Goal: Navigation & Orientation: Find specific page/section

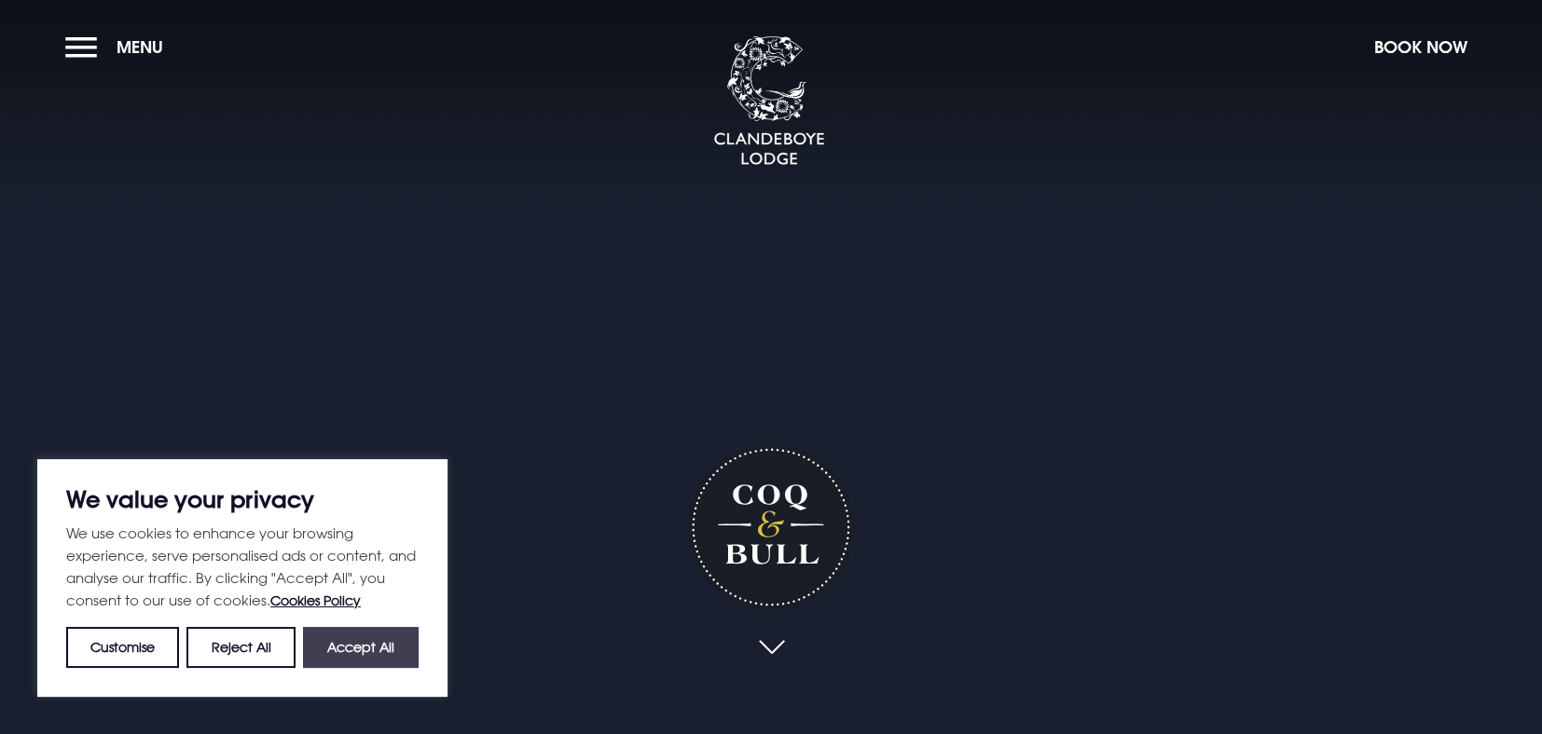
click at [366, 642] on button "Accept All" at bounding box center [361, 647] width 116 height 41
checkbox input "true"
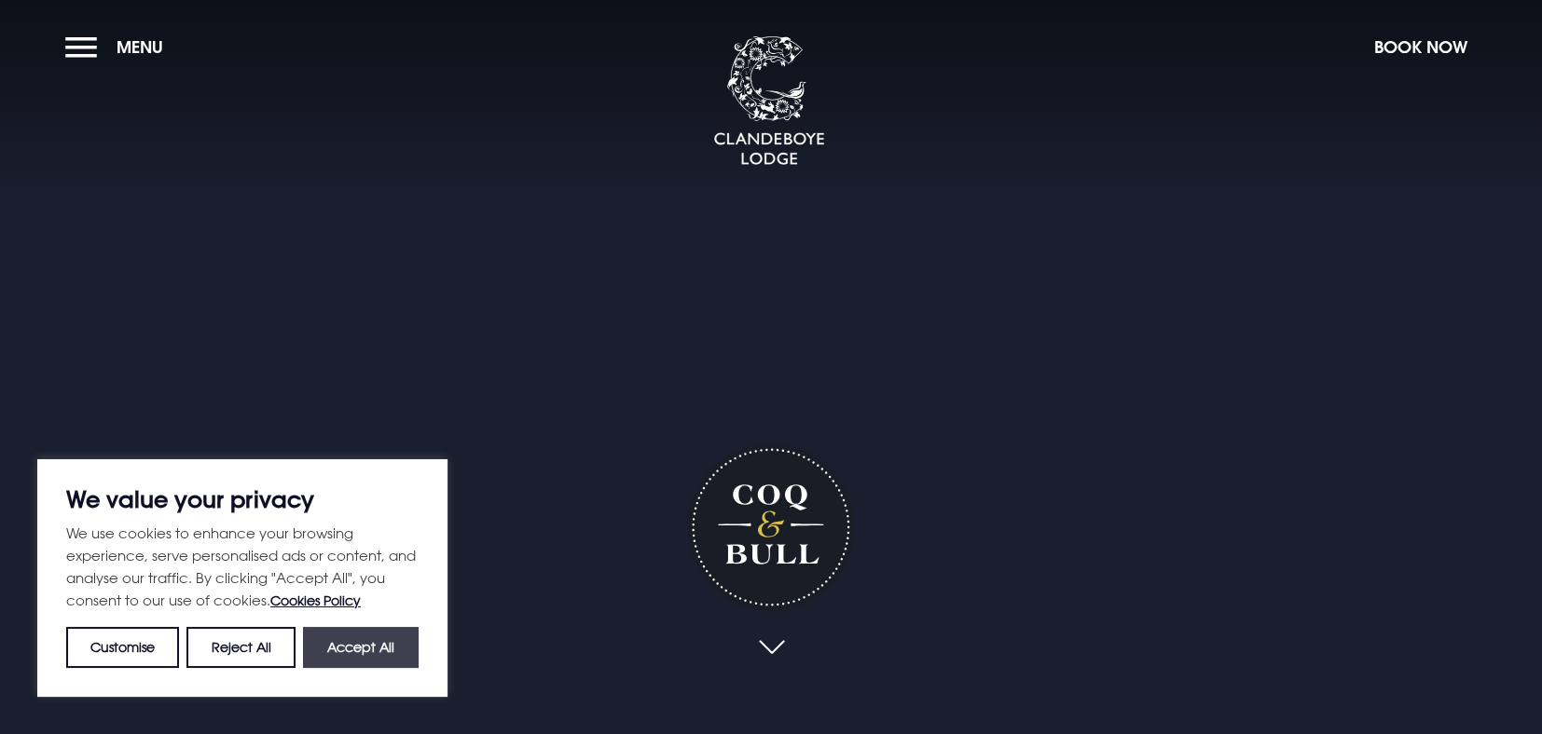
checkbox input "true"
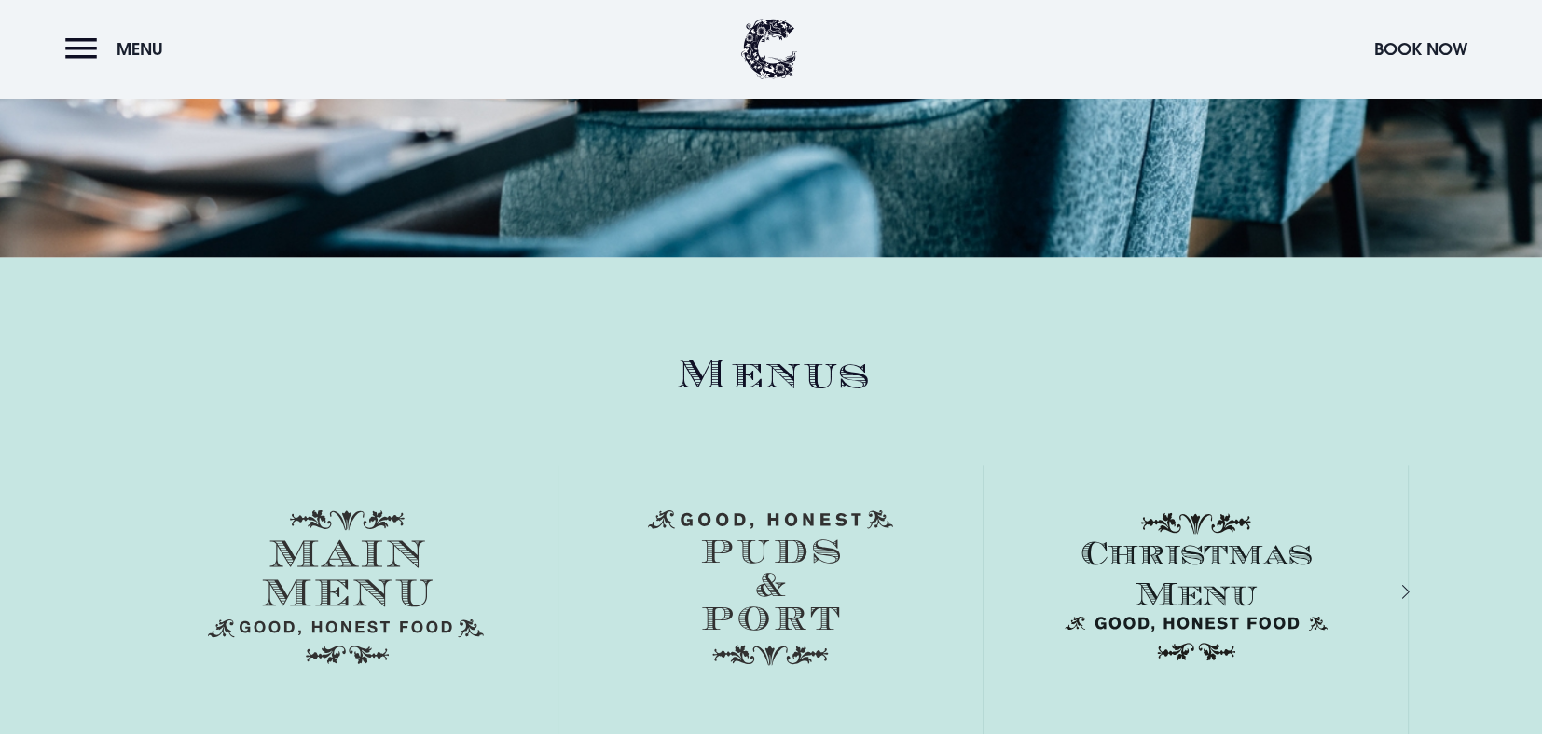
scroll to position [2792, 0]
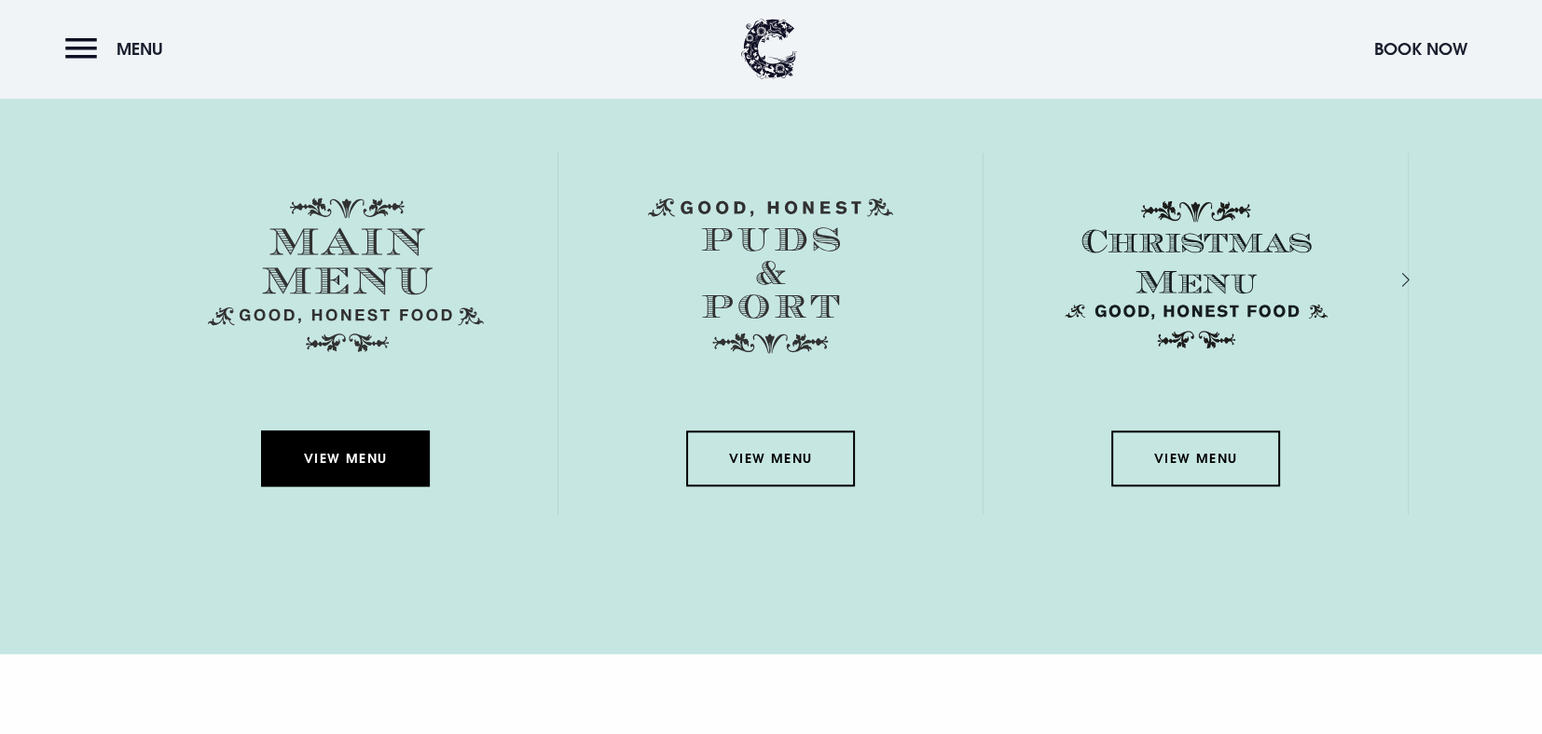
click at [364, 448] on link "View Menu" at bounding box center [345, 459] width 168 height 56
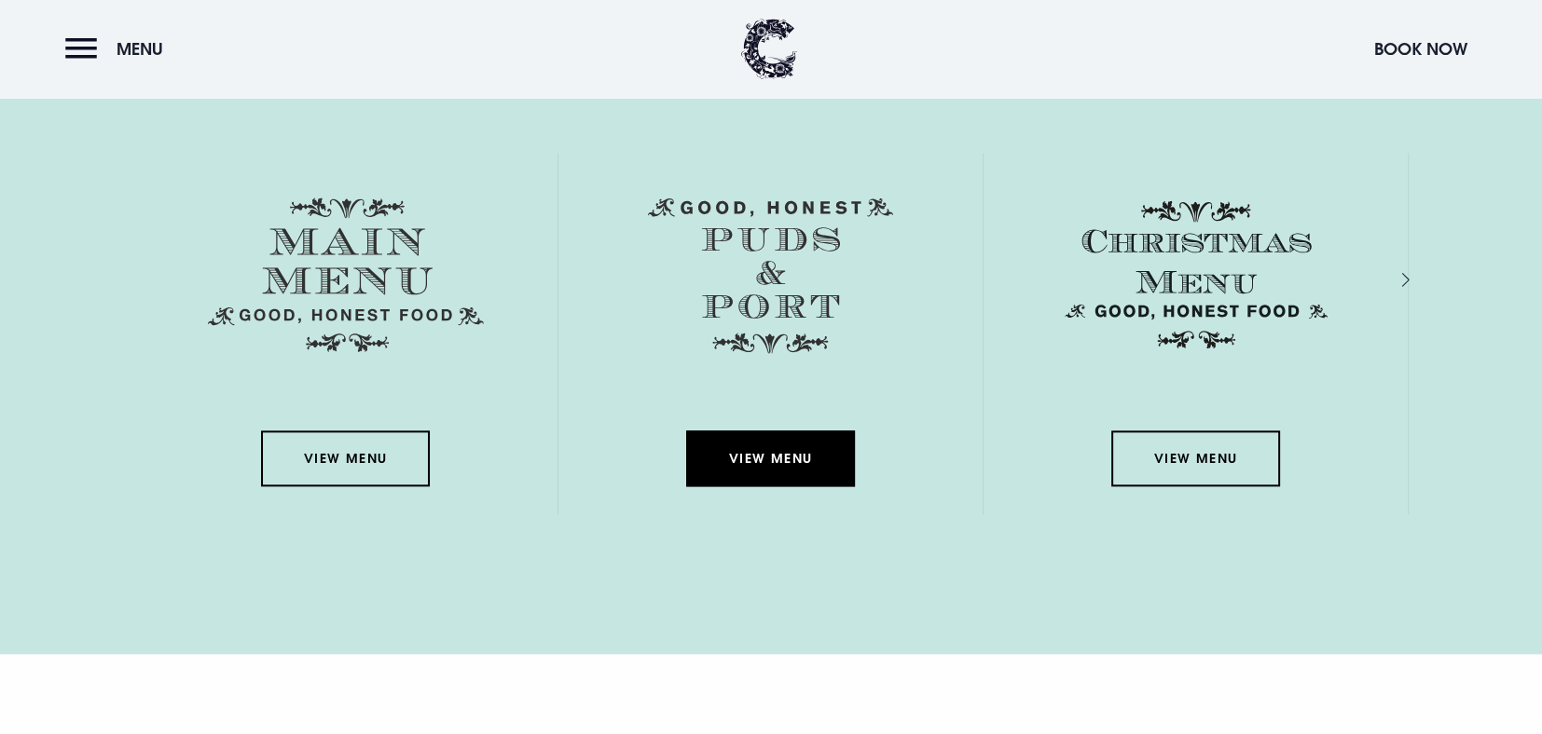
click at [807, 436] on link "View Menu" at bounding box center [770, 459] width 168 height 56
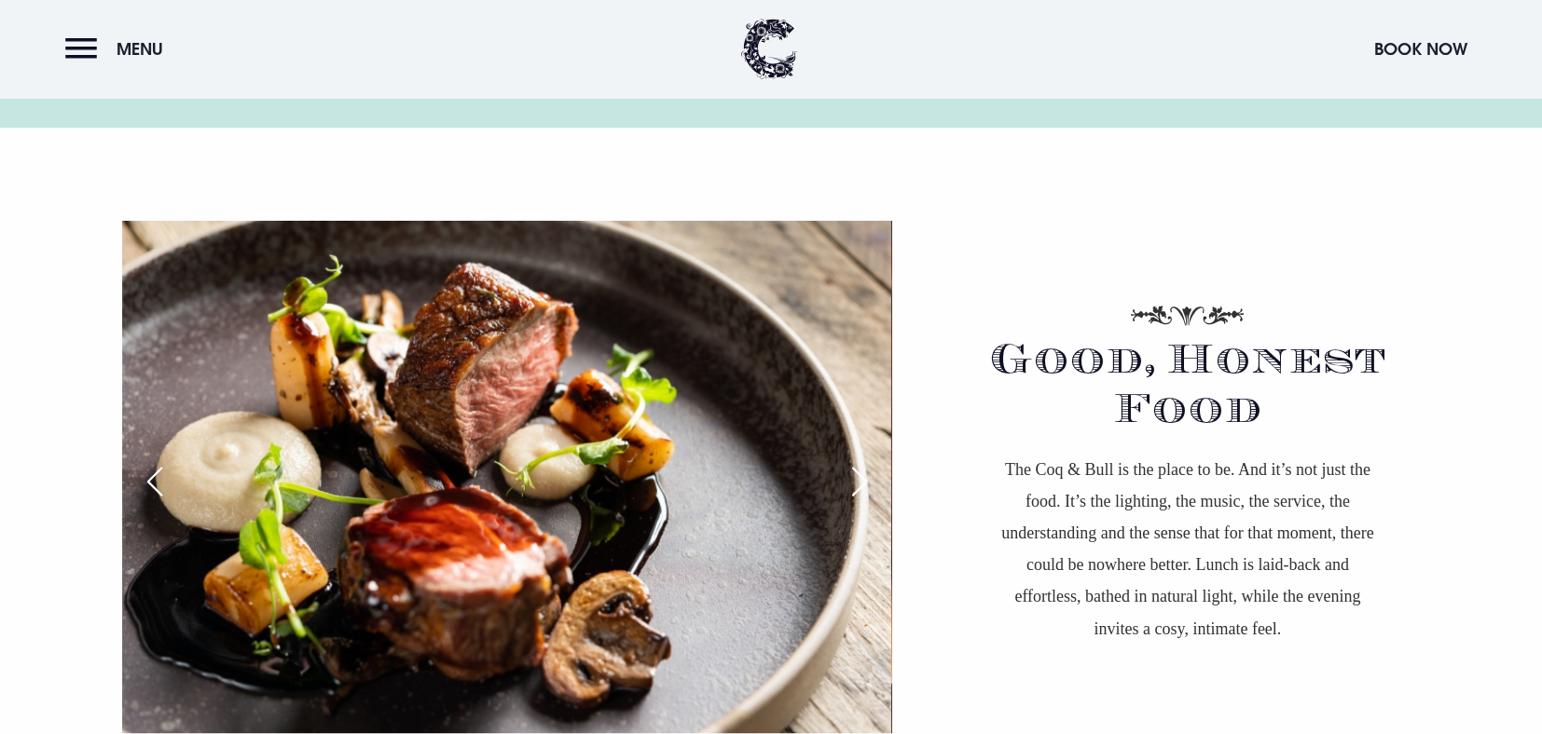
scroll to position [1393, 0]
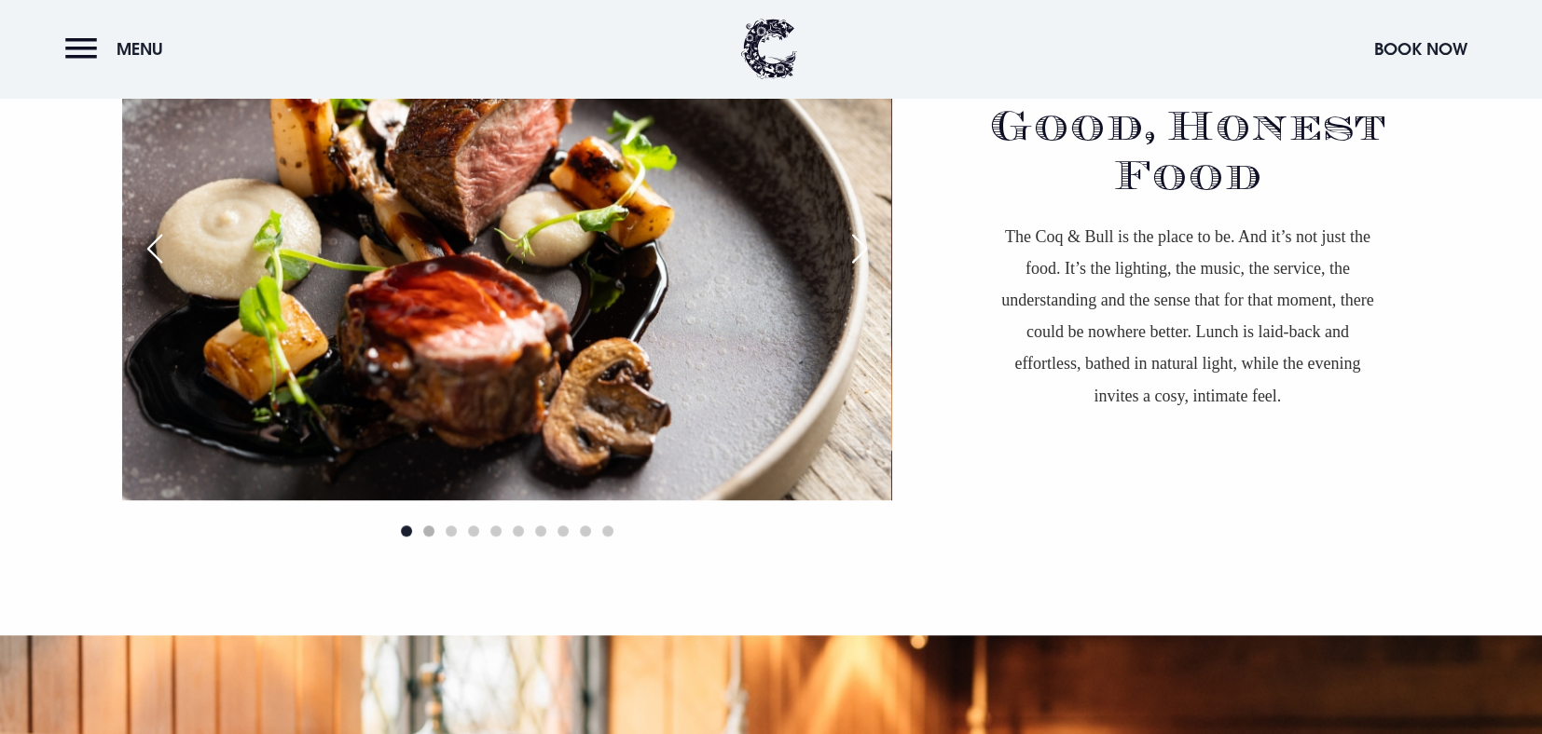
click at [432, 528] on span "Go to slide 2" at bounding box center [428, 531] width 11 height 11
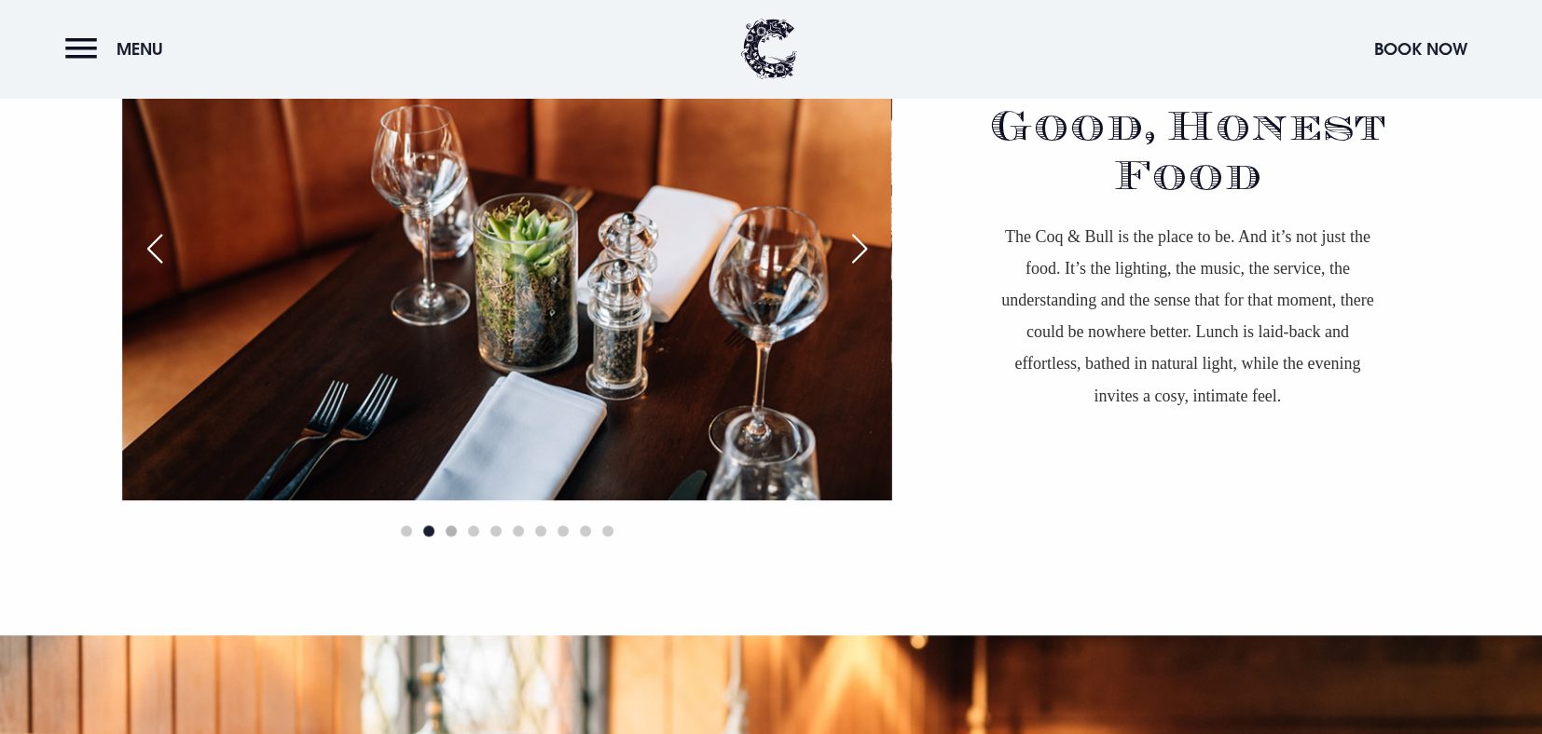
click at [449, 528] on span "Go to slide 3" at bounding box center [451, 531] width 11 height 11
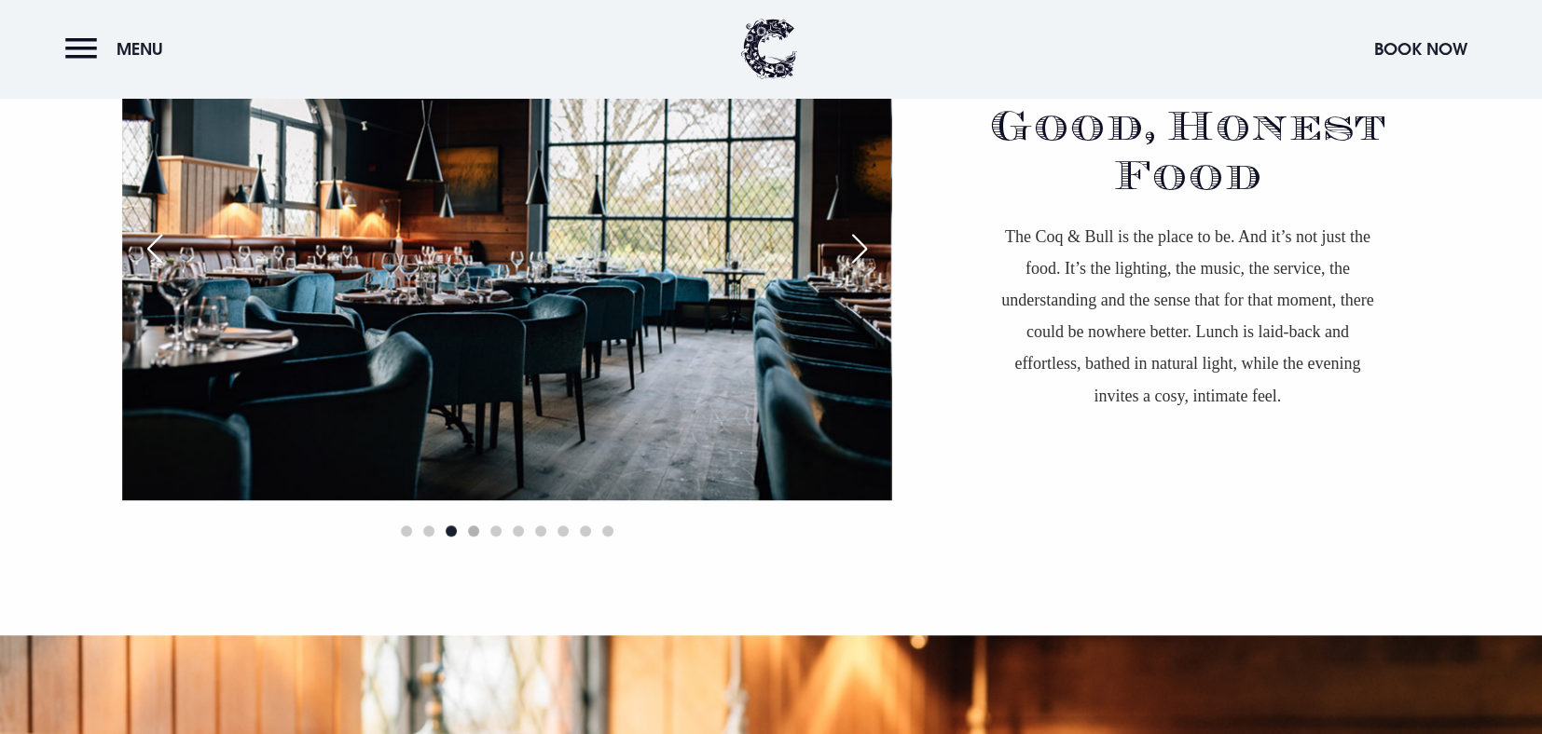
click at [475, 528] on span "Go to slide 4" at bounding box center [473, 531] width 11 height 11
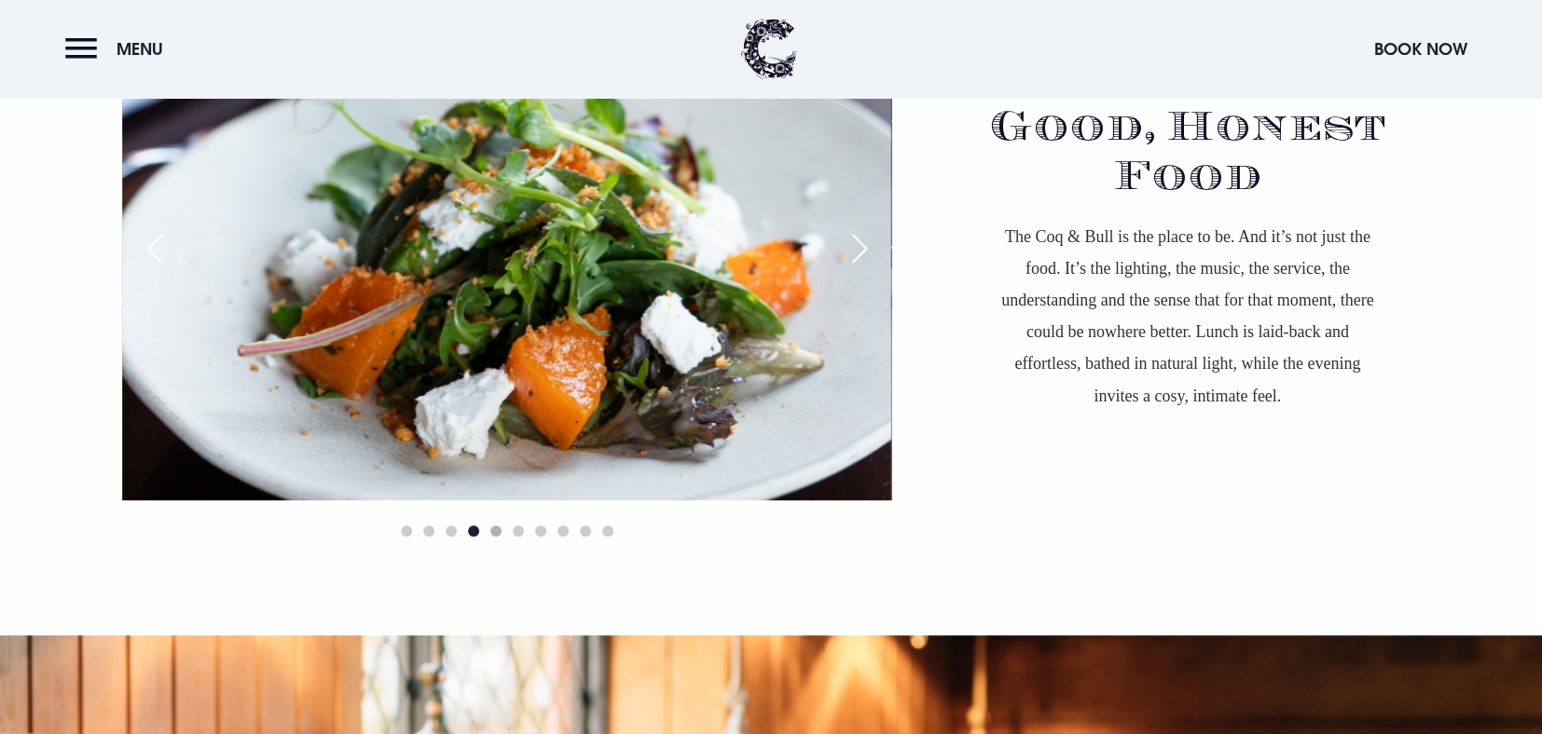
click at [497, 527] on span "Go to slide 5" at bounding box center [495, 531] width 11 height 11
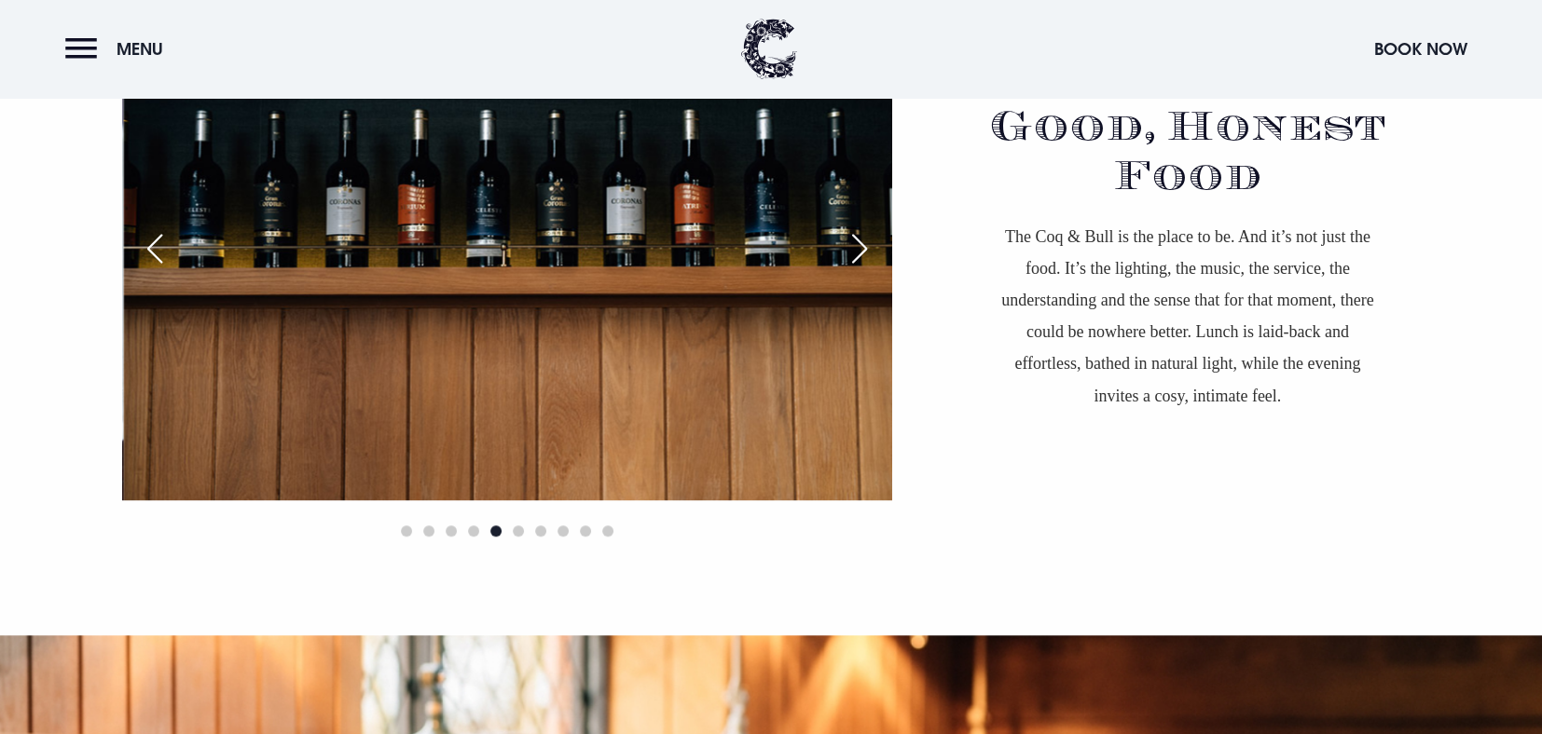
click at [512, 521] on div at bounding box center [506, 531] width 769 height 22
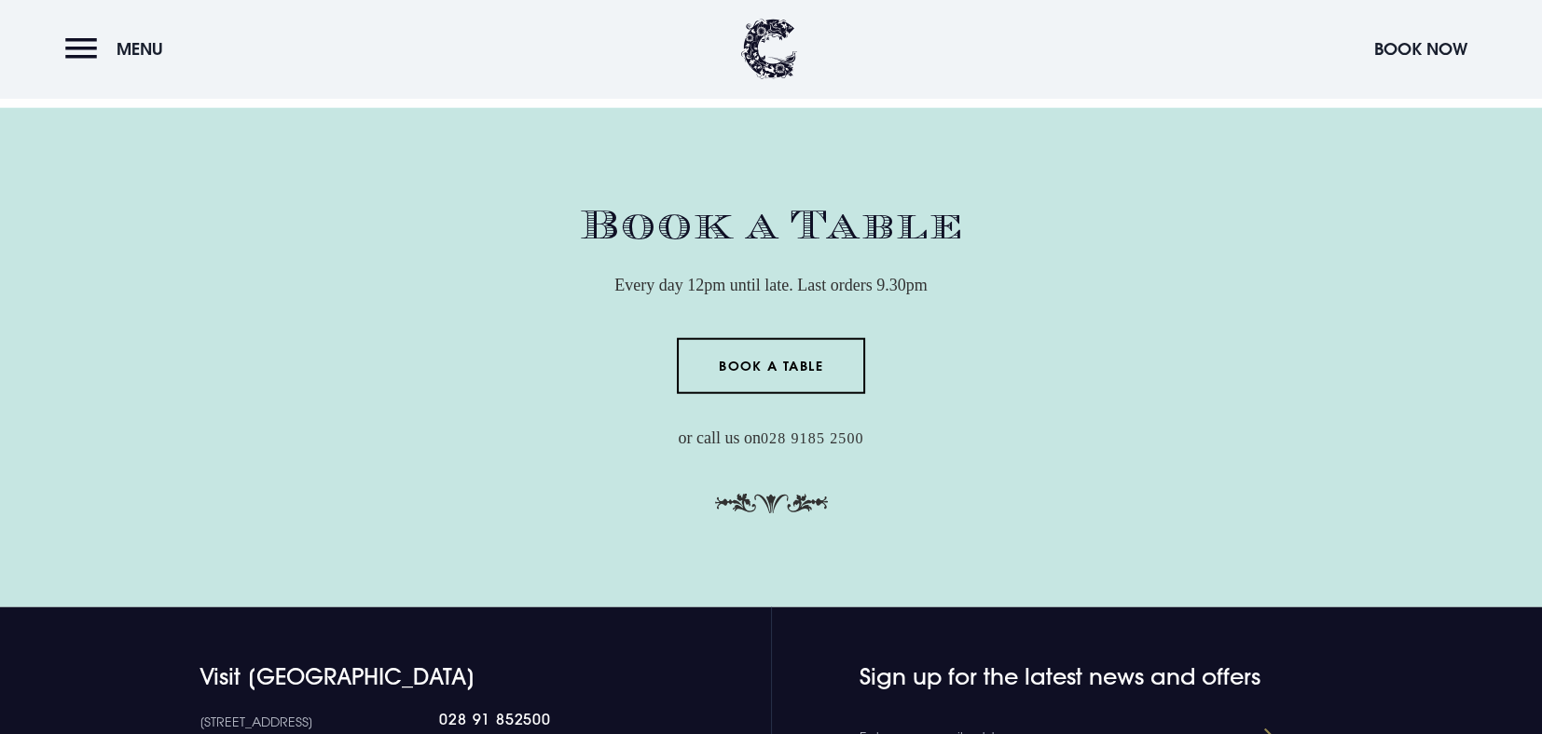
scroll to position [5587, 0]
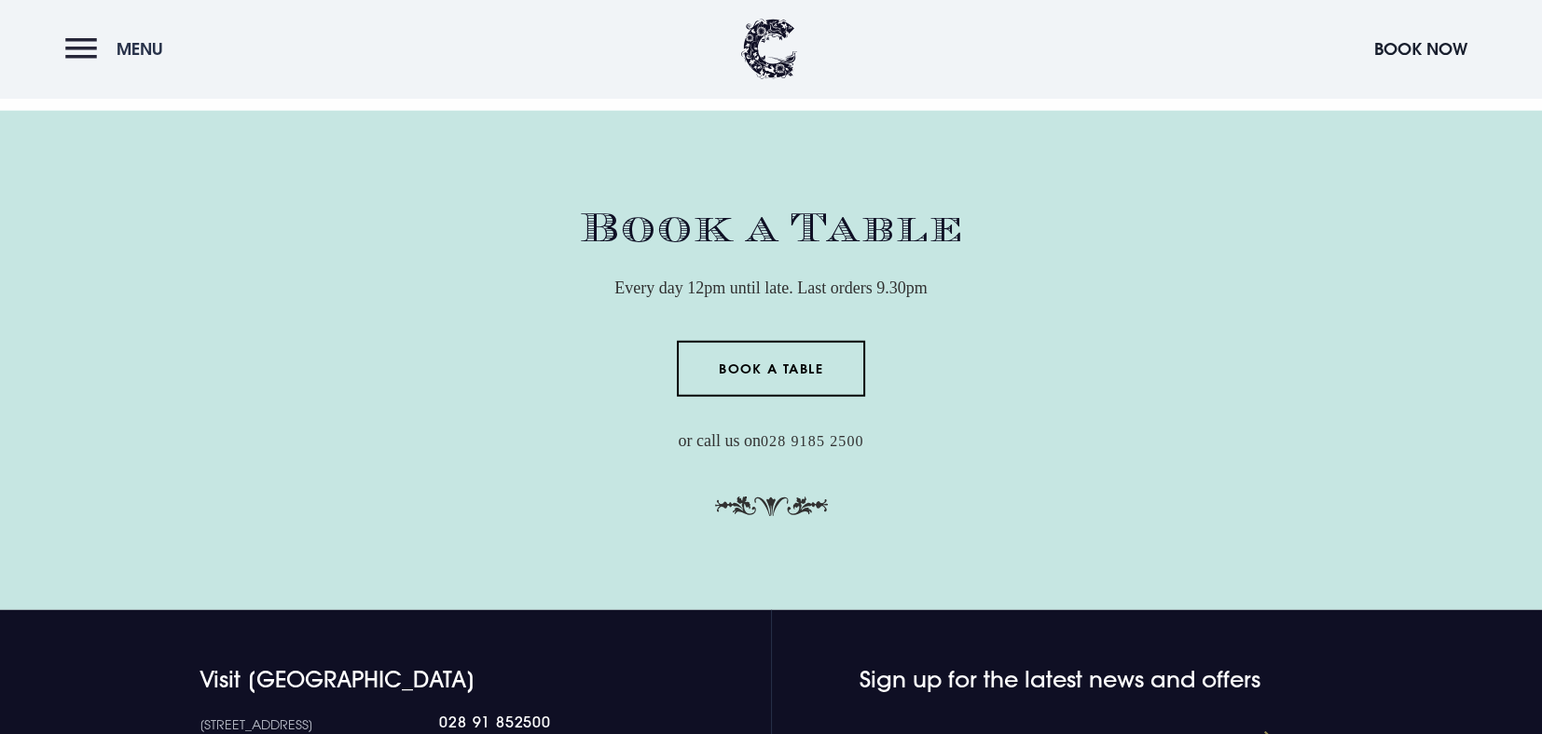
click at [87, 50] on button "Menu" at bounding box center [118, 49] width 107 height 40
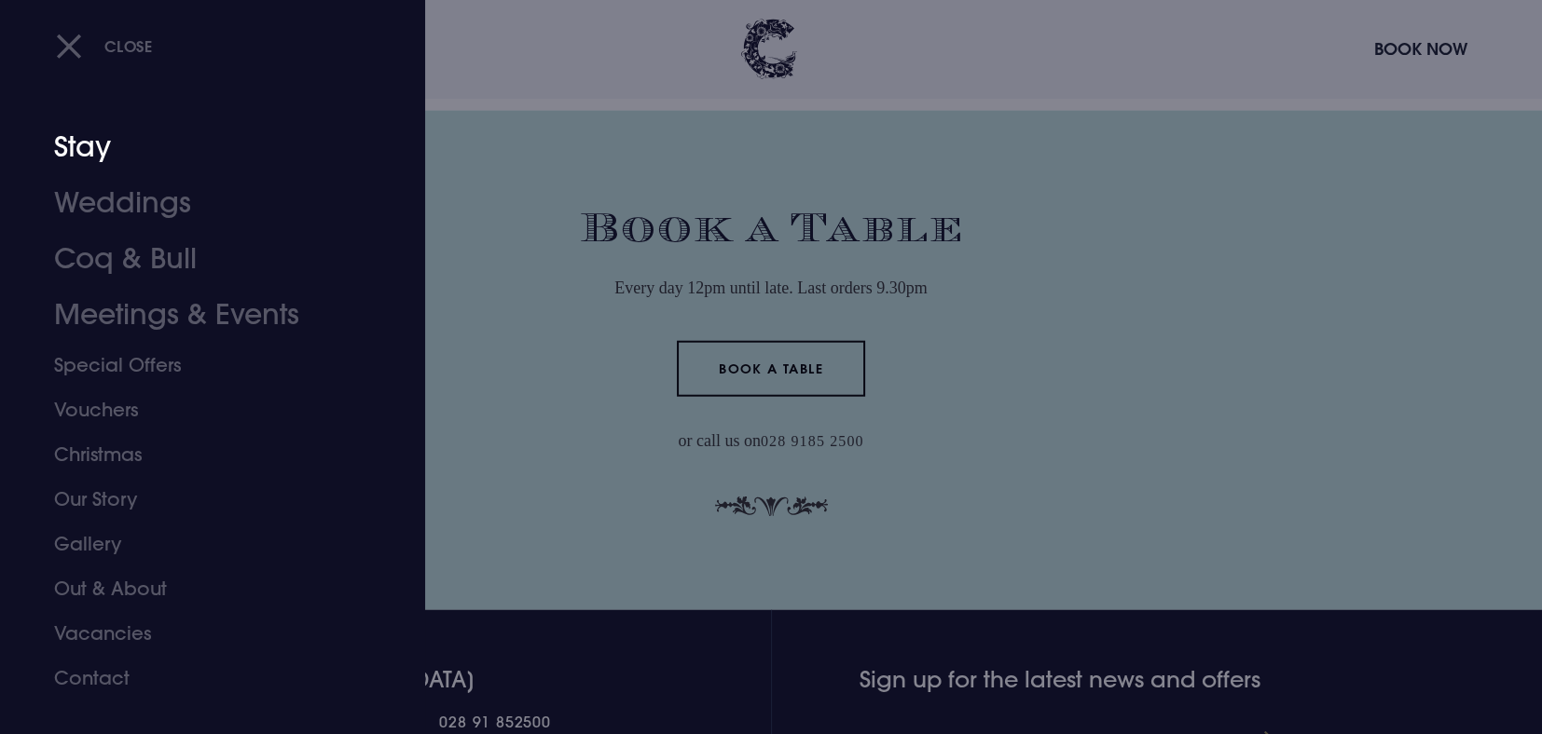
click at [102, 144] on link "Stay" at bounding box center [201, 147] width 295 height 56
